Goal: Answer question/provide support: Answer question/provide support

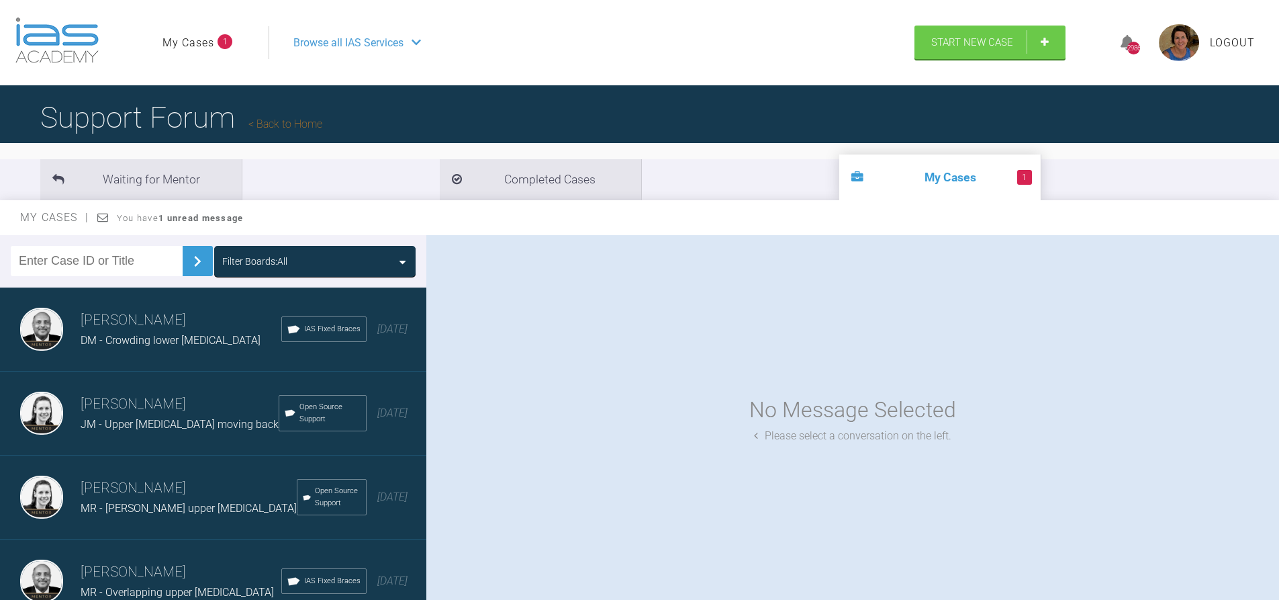
click at [346, 256] on div "Filter Boards: All" at bounding box center [314, 261] width 185 height 15
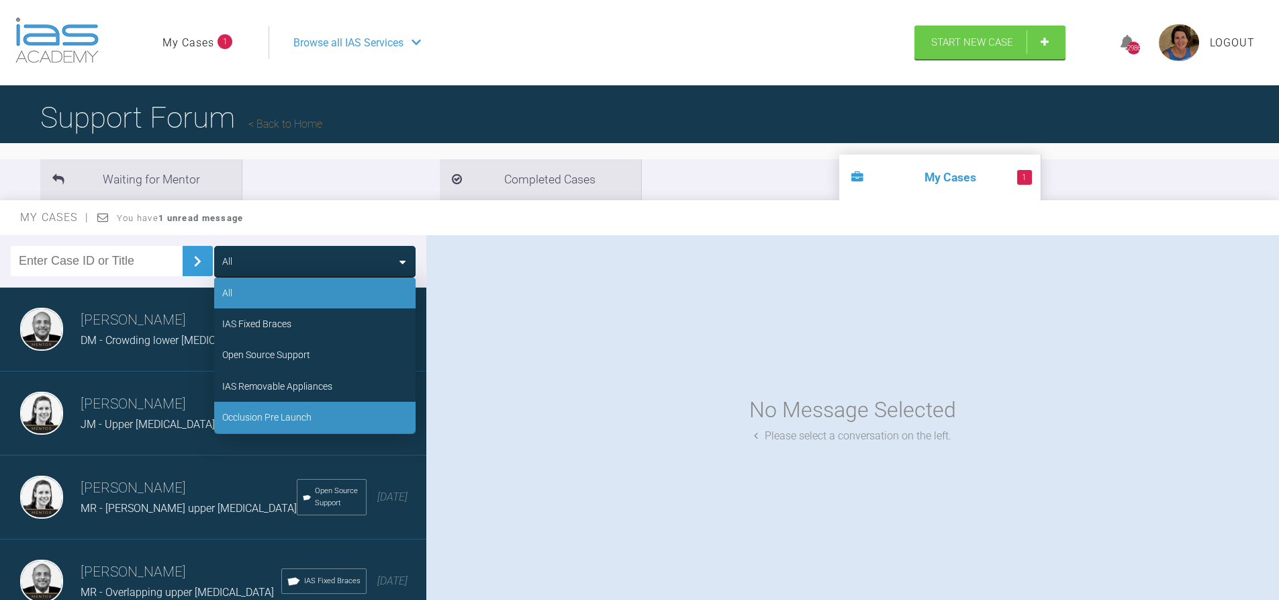
click at [302, 410] on div "Occlusion Pre Launch" at bounding box center [266, 417] width 89 height 15
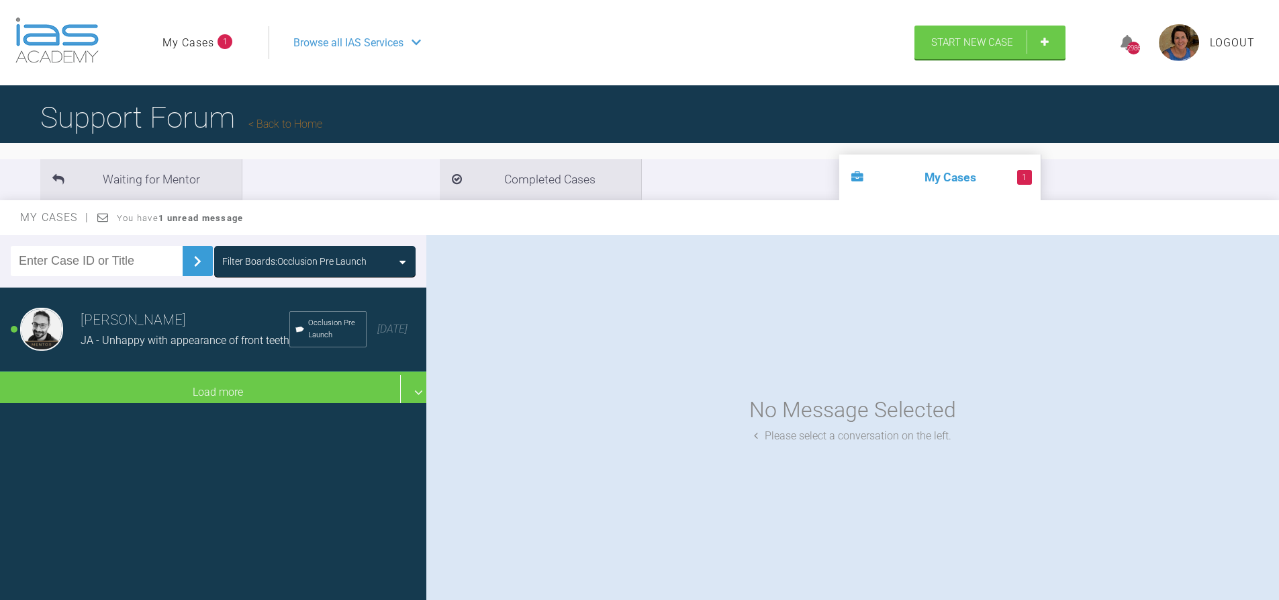
click at [213, 326] on h3 "[PERSON_NAME]" at bounding box center [185, 320] width 209 height 23
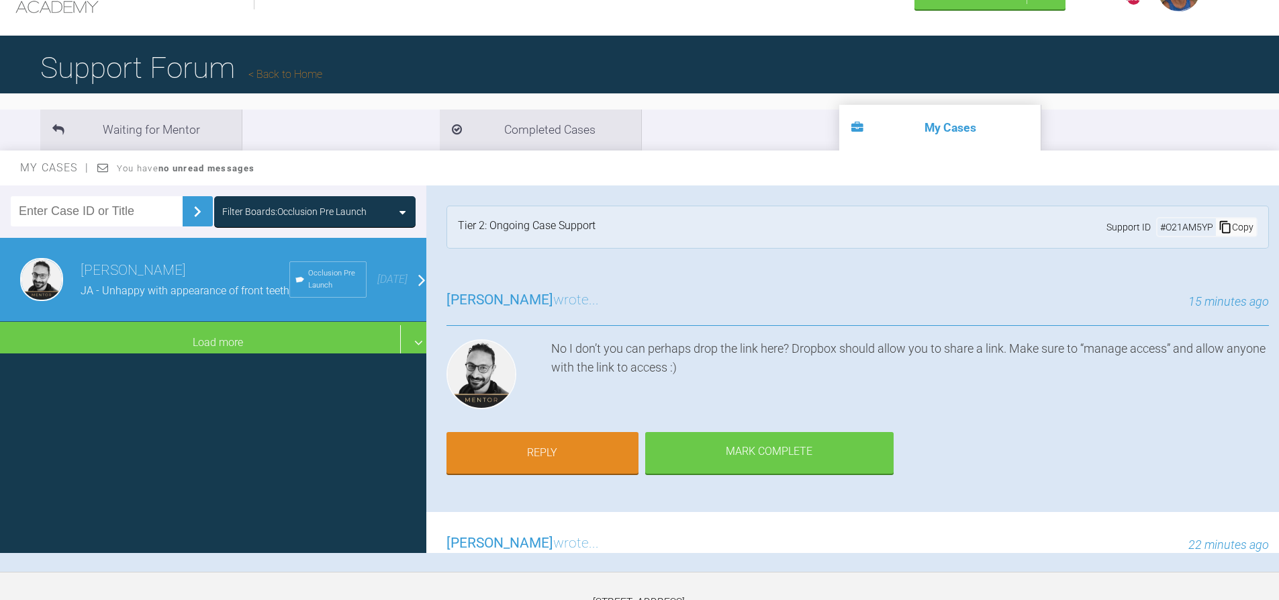
scroll to position [55, 0]
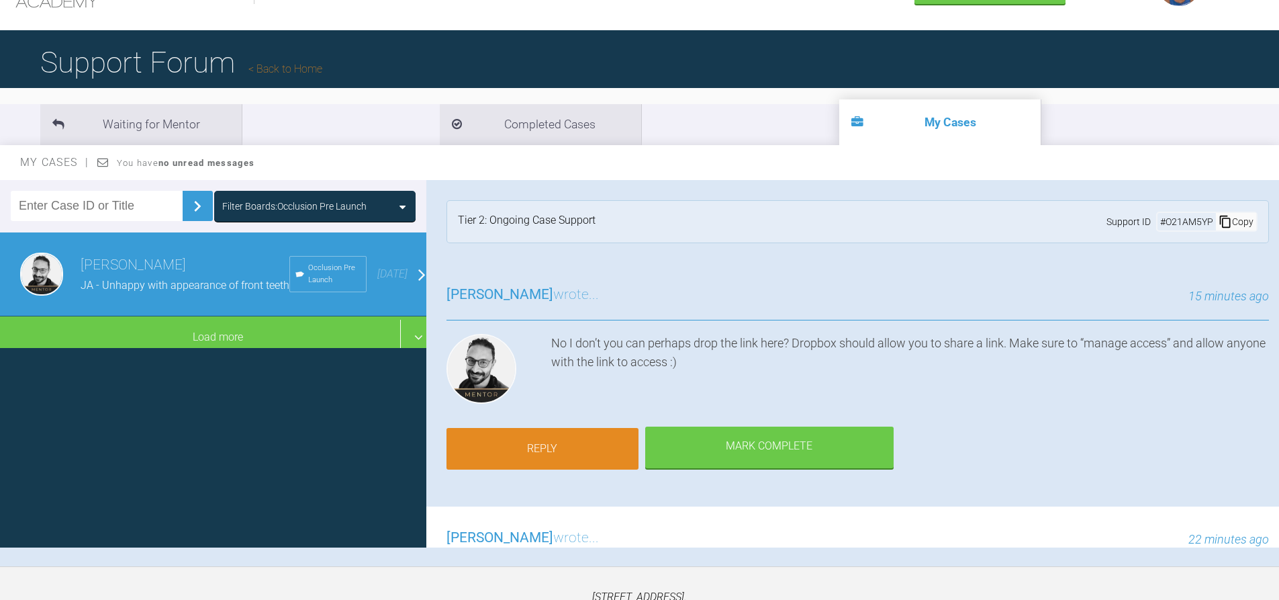
click at [547, 445] on link "Reply" at bounding box center [542, 449] width 192 height 42
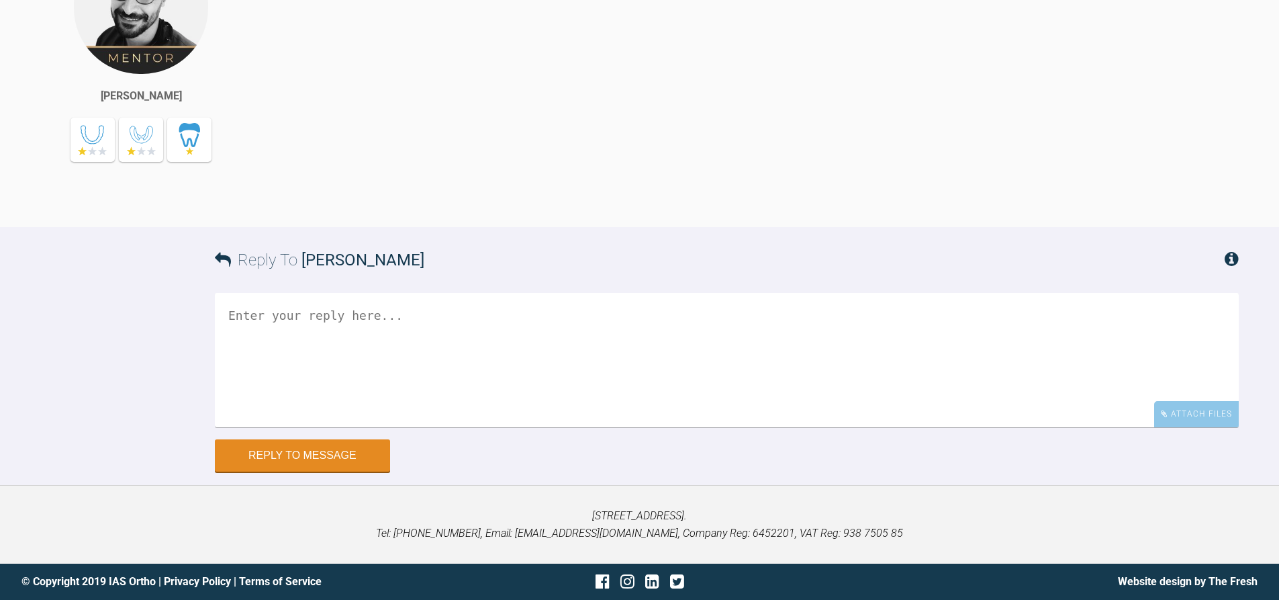
scroll to position [13361, 0]
